Goal: Task Accomplishment & Management: Manage account settings

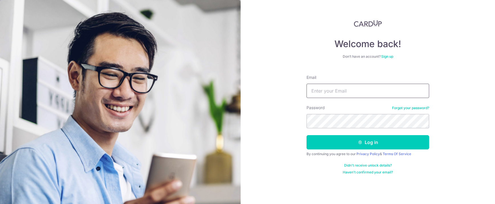
drag, startPoint x: 0, startPoint y: 0, endPoint x: 367, endPoint y: 91, distance: 378.4
click at [367, 91] on input "Email" at bounding box center [368, 91] width 123 height 14
type input "[EMAIL_ADDRESS][DOMAIN_NAME]"
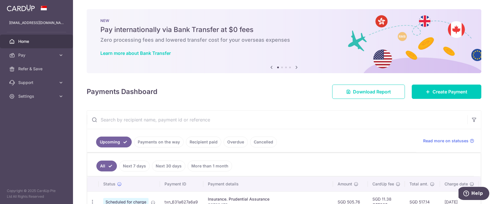
click at [35, 95] on span "Settings" at bounding box center [37, 96] width 38 height 6
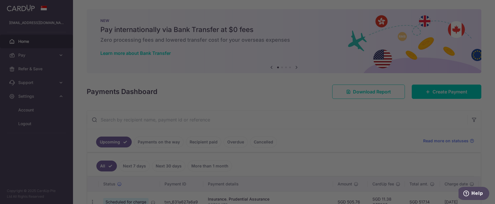
click at [33, 111] on div at bounding box center [250, 103] width 500 height 206
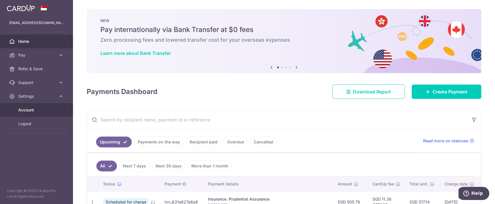
click at [32, 107] on span "Account" at bounding box center [37, 110] width 38 height 6
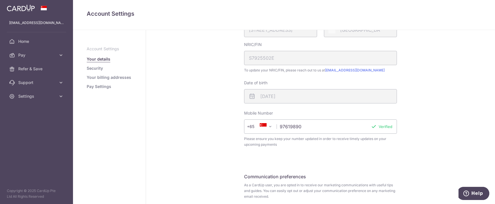
scroll to position [143, 0]
click at [34, 71] on span "Refer & Save" at bounding box center [37, 69] width 38 height 6
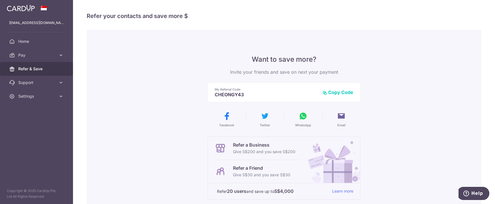
click at [331, 90] on button "Copy Code" at bounding box center [337, 92] width 31 height 6
click at [27, 41] on span "Home" at bounding box center [37, 41] width 38 height 6
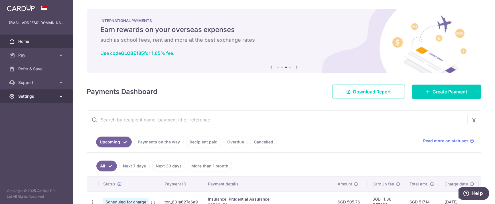
click at [35, 96] on span "Settings" at bounding box center [37, 96] width 38 height 6
click at [35, 109] on span "Account" at bounding box center [37, 110] width 38 height 6
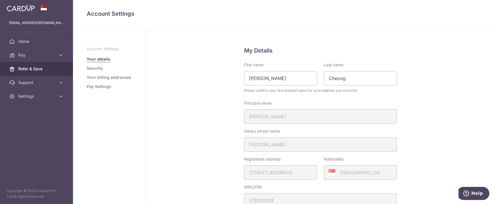
click at [36, 68] on span "Refer & Save" at bounding box center [37, 69] width 38 height 6
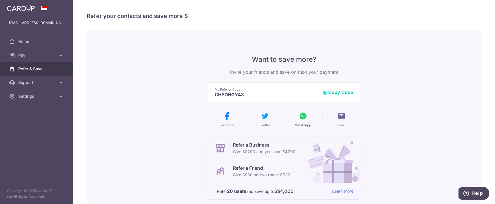
click at [336, 91] on button "Copy Code" at bounding box center [337, 92] width 31 height 6
